Goal: Transaction & Acquisition: Purchase product/service

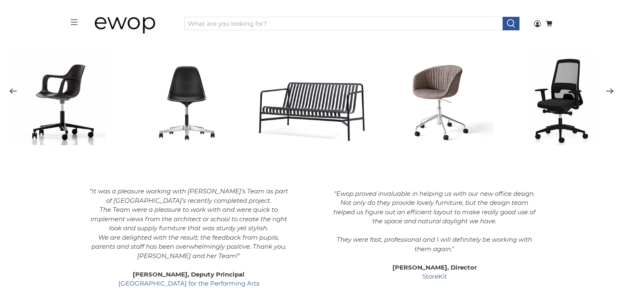
scroll to position [1184, 0]
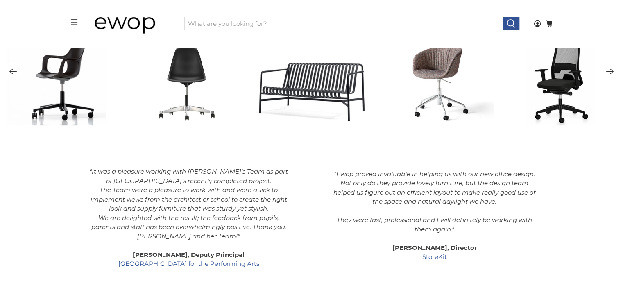
click at [607, 72] on icon "Next" at bounding box center [610, 71] width 8 height 10
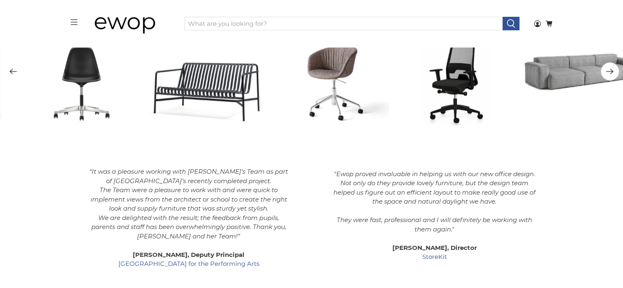
click at [607, 72] on icon "Next" at bounding box center [610, 71] width 8 height 10
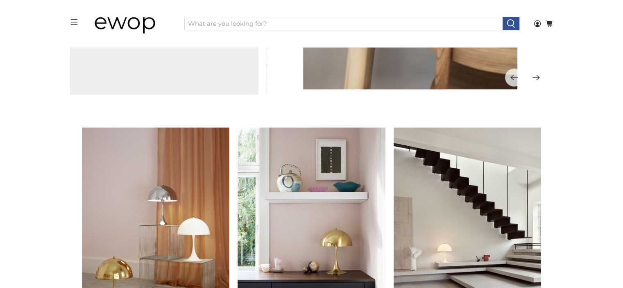
scroll to position [0, 0]
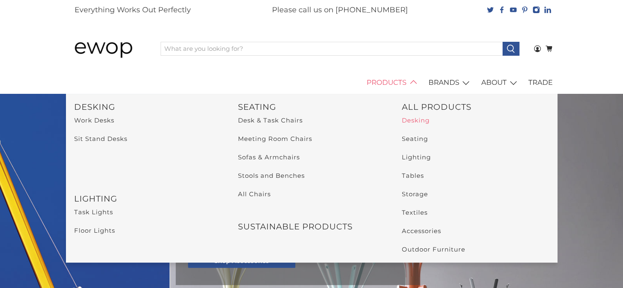
click at [415, 119] on link "Desking" at bounding box center [416, 120] width 28 height 8
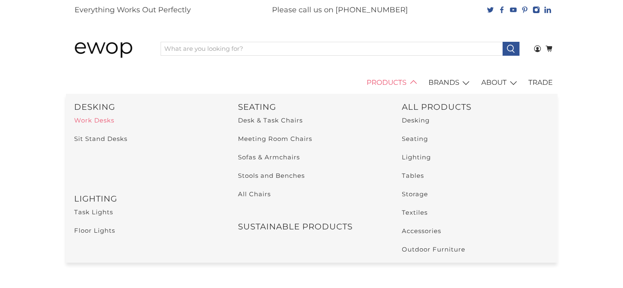
click at [96, 119] on link "Work Desks" at bounding box center [94, 120] width 40 height 8
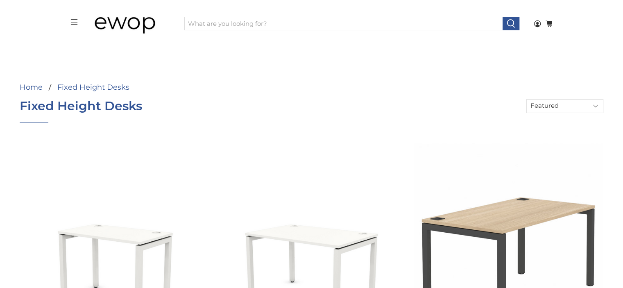
drag, startPoint x: 629, startPoint y: 30, endPoint x: 620, endPoint y: -27, distance: 58.1
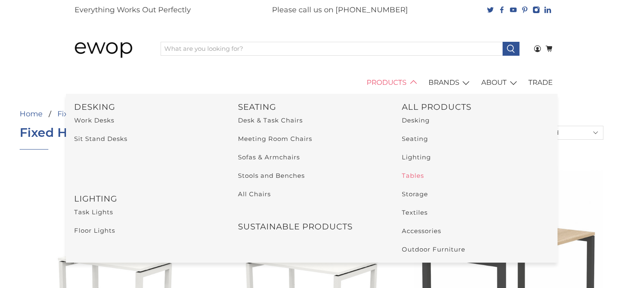
click at [414, 176] on link "Tables" at bounding box center [413, 176] width 22 height 8
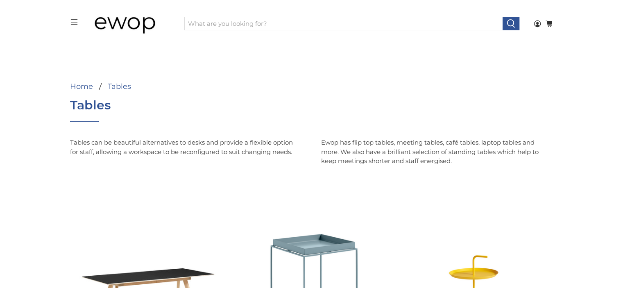
scroll to position [129, 0]
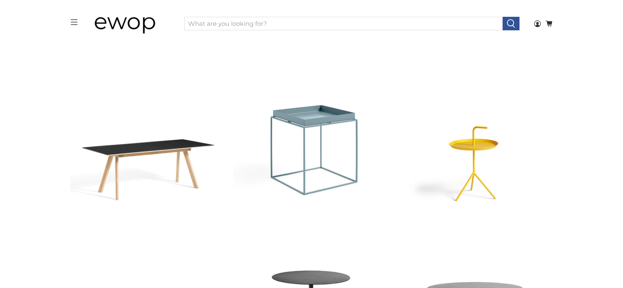
drag, startPoint x: 629, startPoint y: 25, endPoint x: 629, endPoint y: 48, distance: 22.5
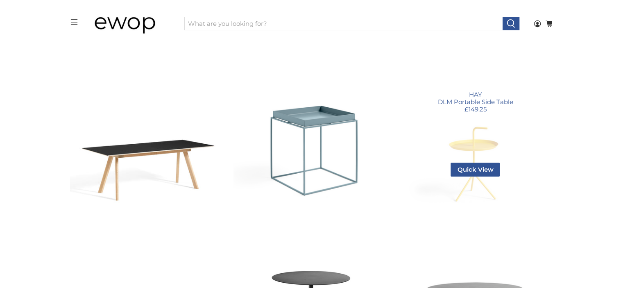
click at [481, 136] on link "DLM Portable Side Table" at bounding box center [476, 132] width 156 height 156
